Goal: Information Seeking & Learning: Check status

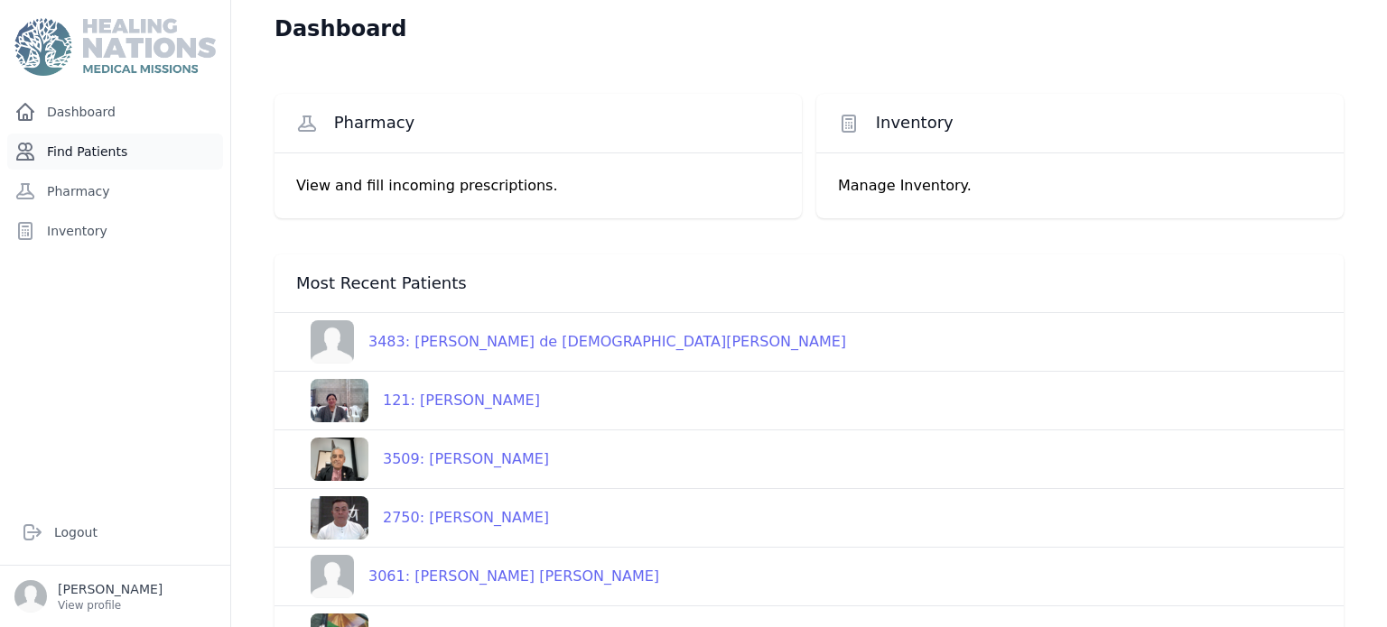
click at [111, 145] on link "Find Patients" at bounding box center [115, 152] width 216 height 36
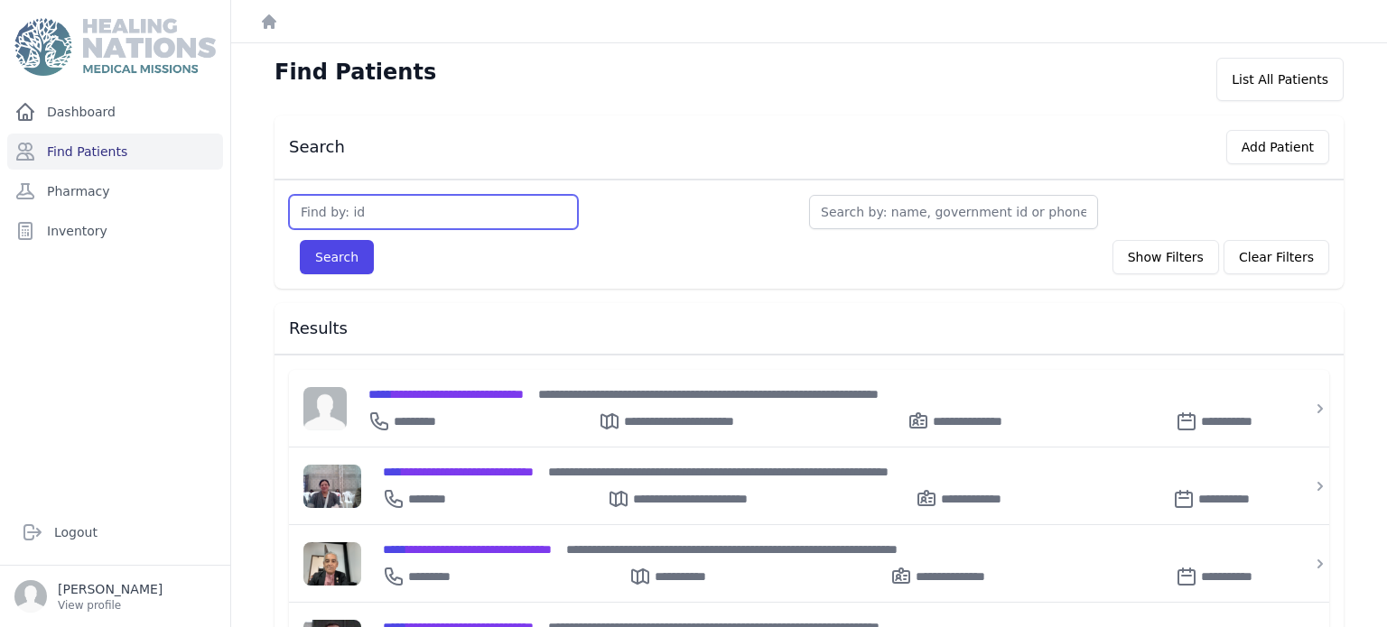
click at [362, 204] on input "text" at bounding box center [433, 212] width 289 height 34
type input "2851"
click at [300, 240] on button "Search" at bounding box center [337, 257] width 74 height 34
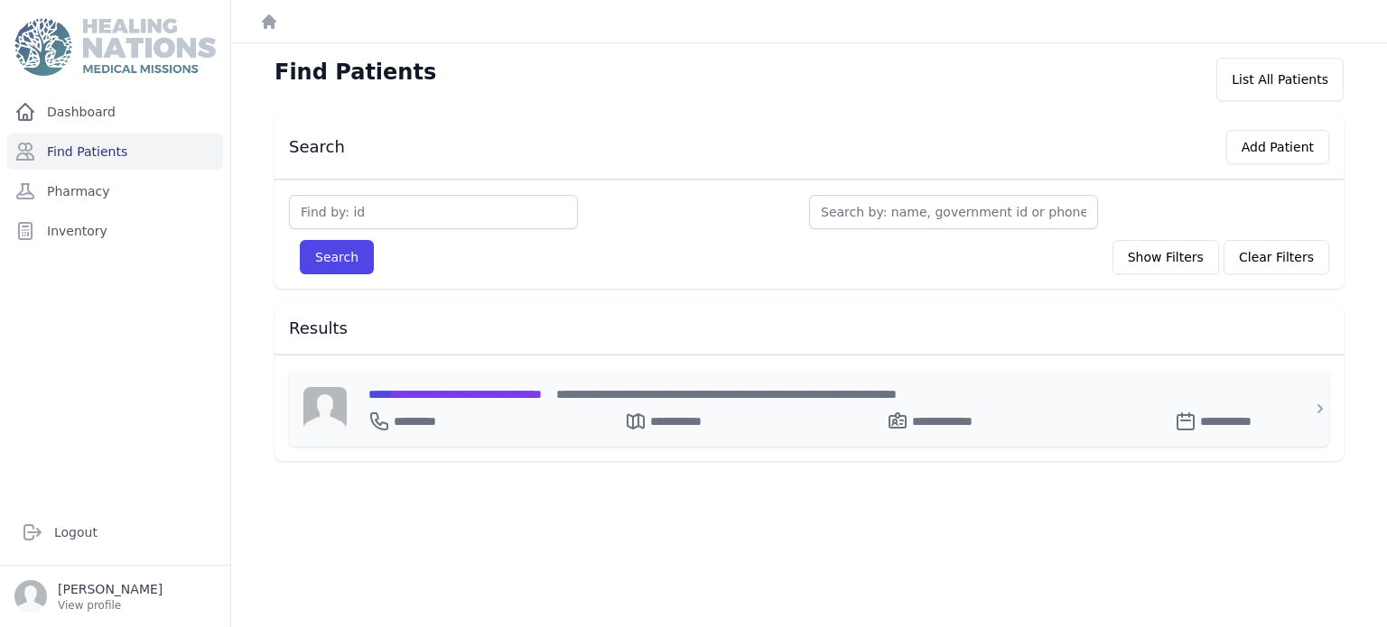
click at [478, 394] on span "**********" at bounding box center [454, 394] width 173 height 13
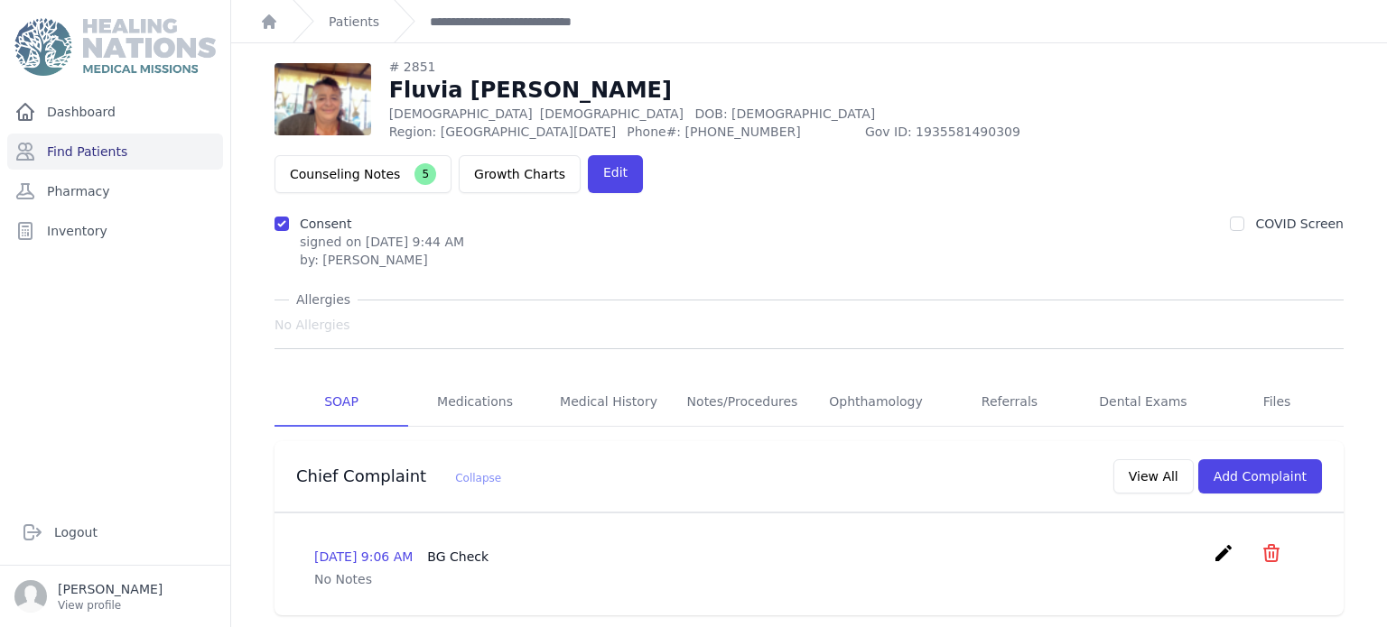
click at [743, 452] on div "Chief Complaint Collapse View All Add Complaint" at bounding box center [802, 473] width 1040 height 42
